Goal: Task Accomplishment & Management: Complete application form

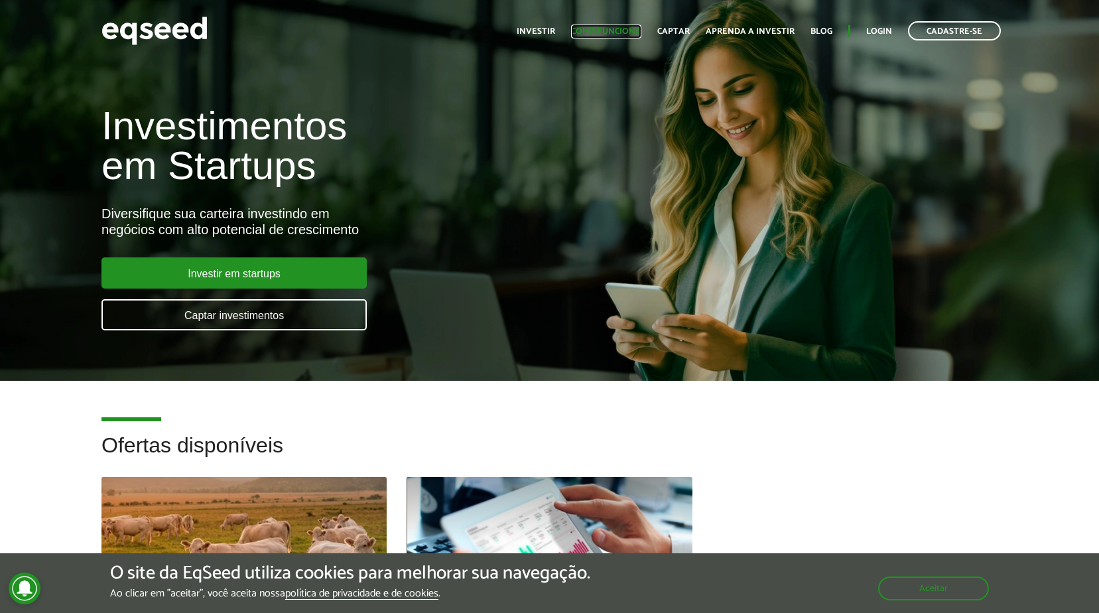
click at [604, 30] on link "Como funciona" at bounding box center [606, 31] width 70 height 9
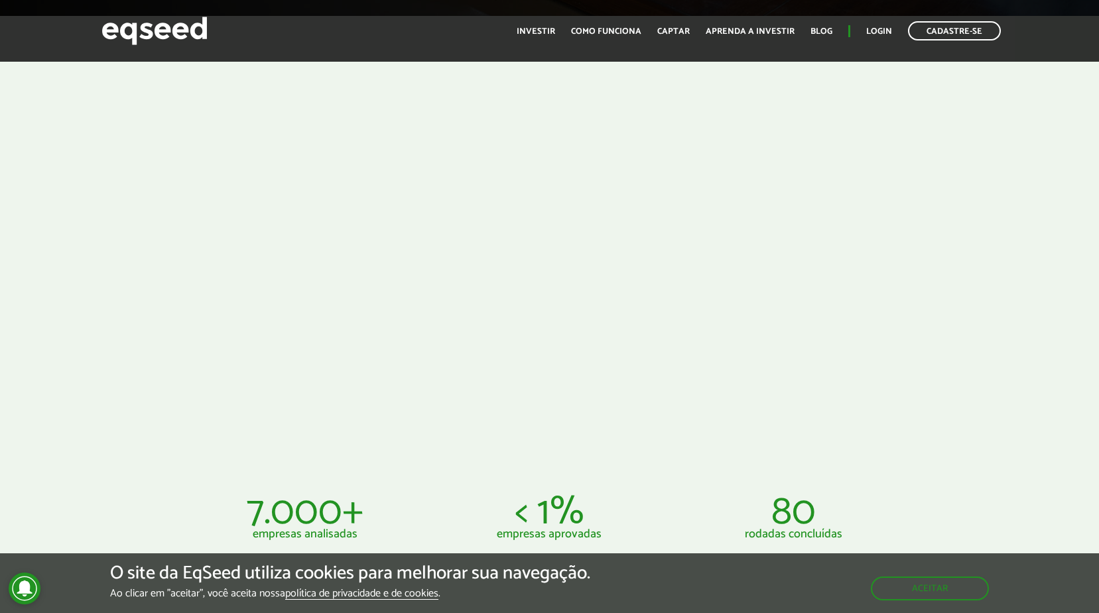
scroll to position [531, 0]
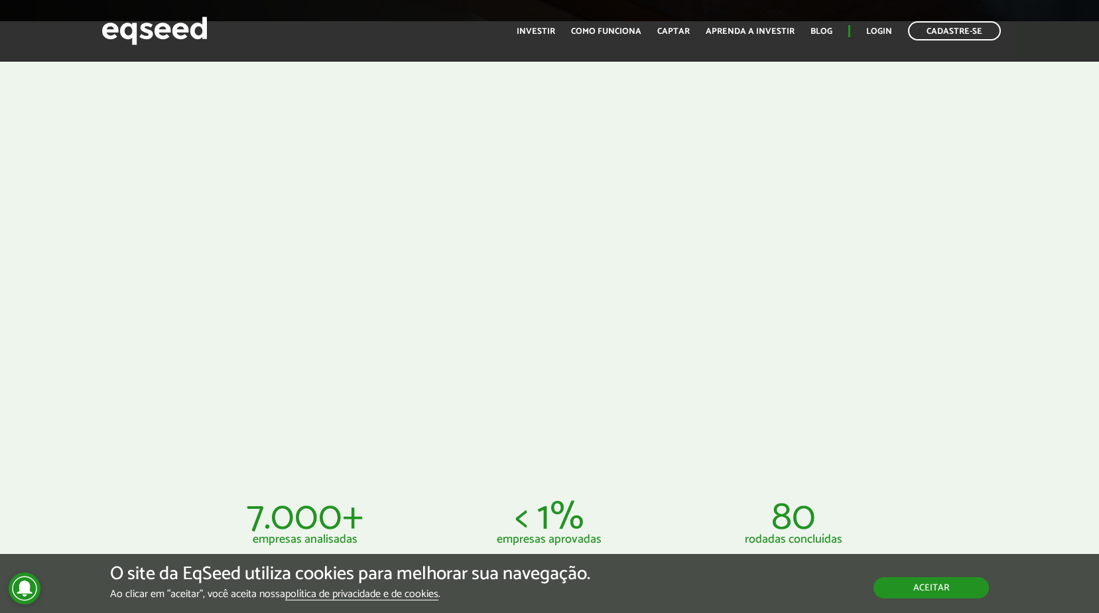
click at [936, 594] on button "Aceitar" at bounding box center [931, 587] width 115 height 21
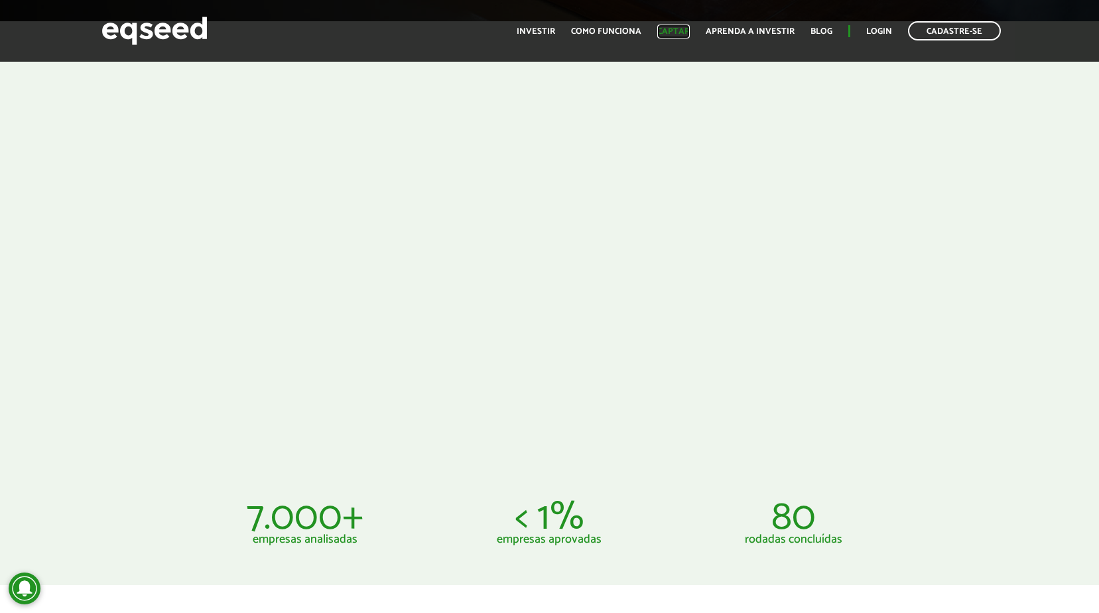
click at [682, 28] on link "Captar" at bounding box center [674, 31] width 33 height 9
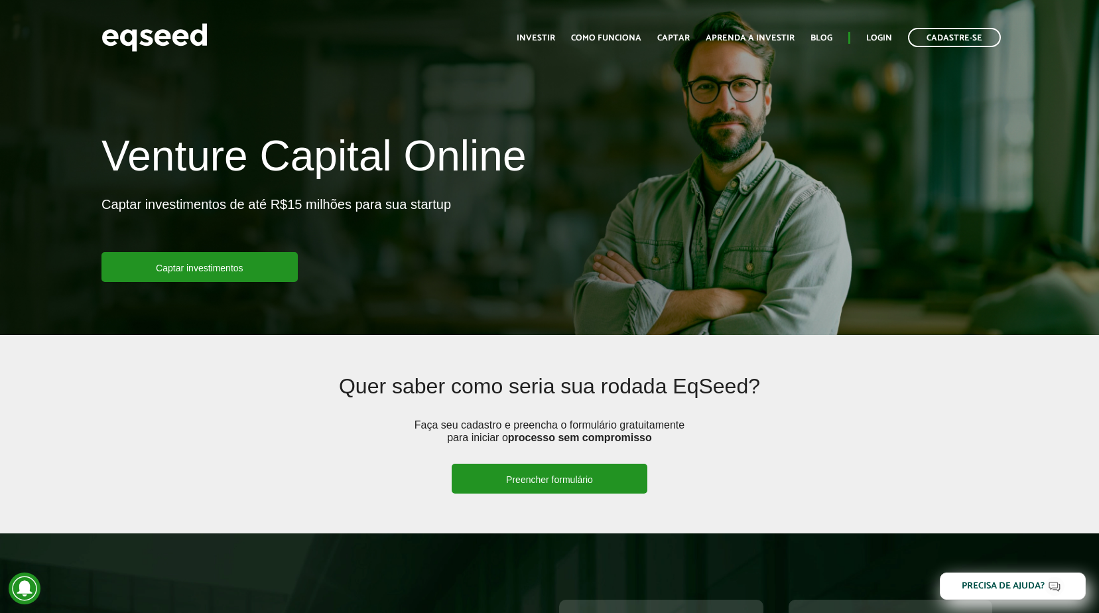
click at [504, 484] on link "Preencher formulário" at bounding box center [550, 479] width 196 height 30
